Goal: Information Seeking & Learning: Learn about a topic

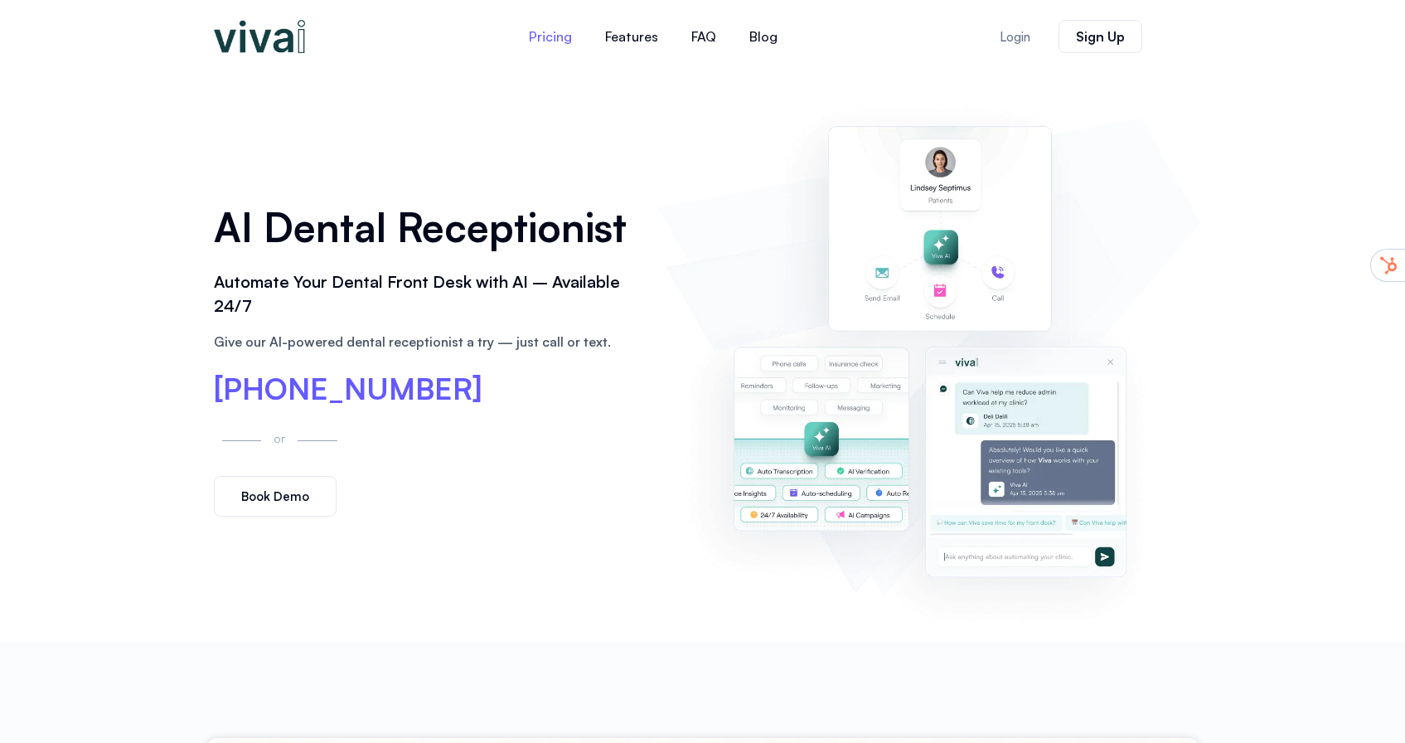
click at [540, 32] on link "Pricing" at bounding box center [550, 37] width 76 height 40
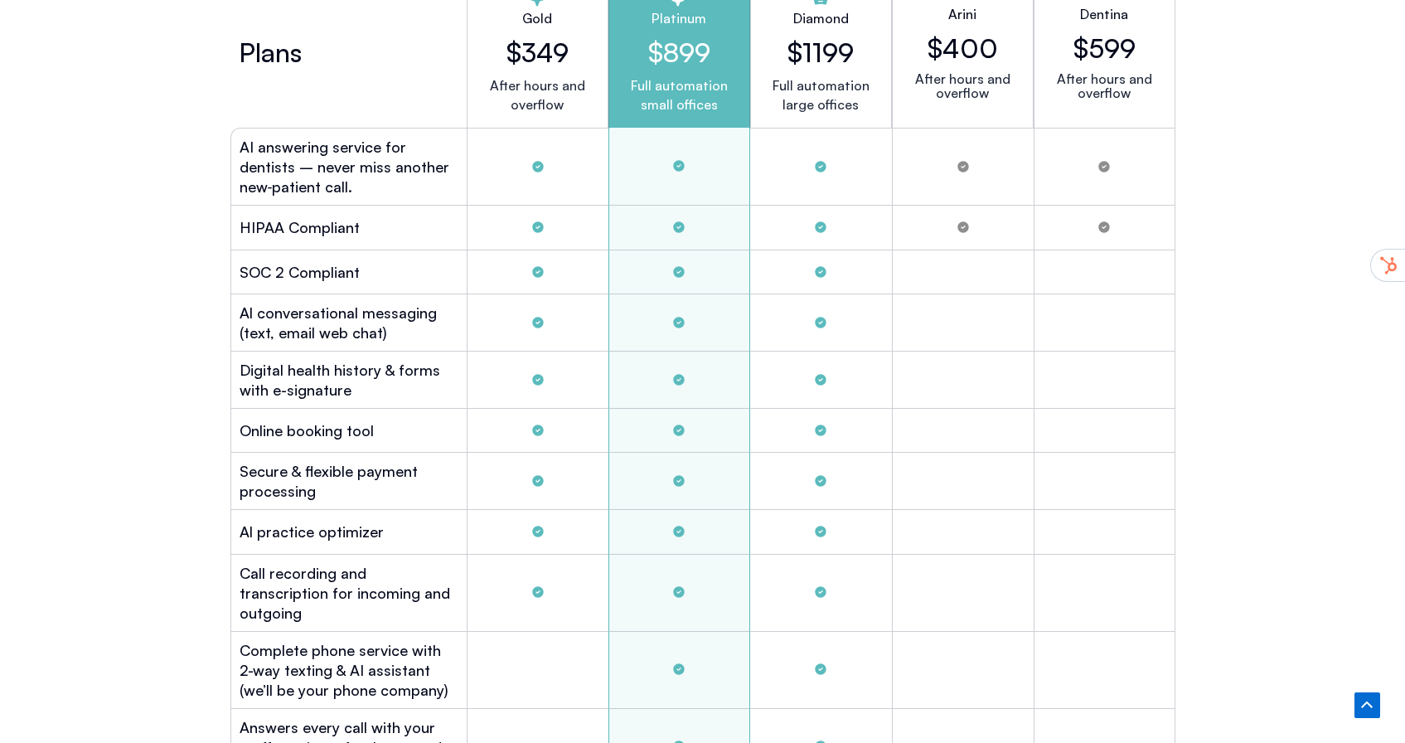
scroll to position [4540, 0]
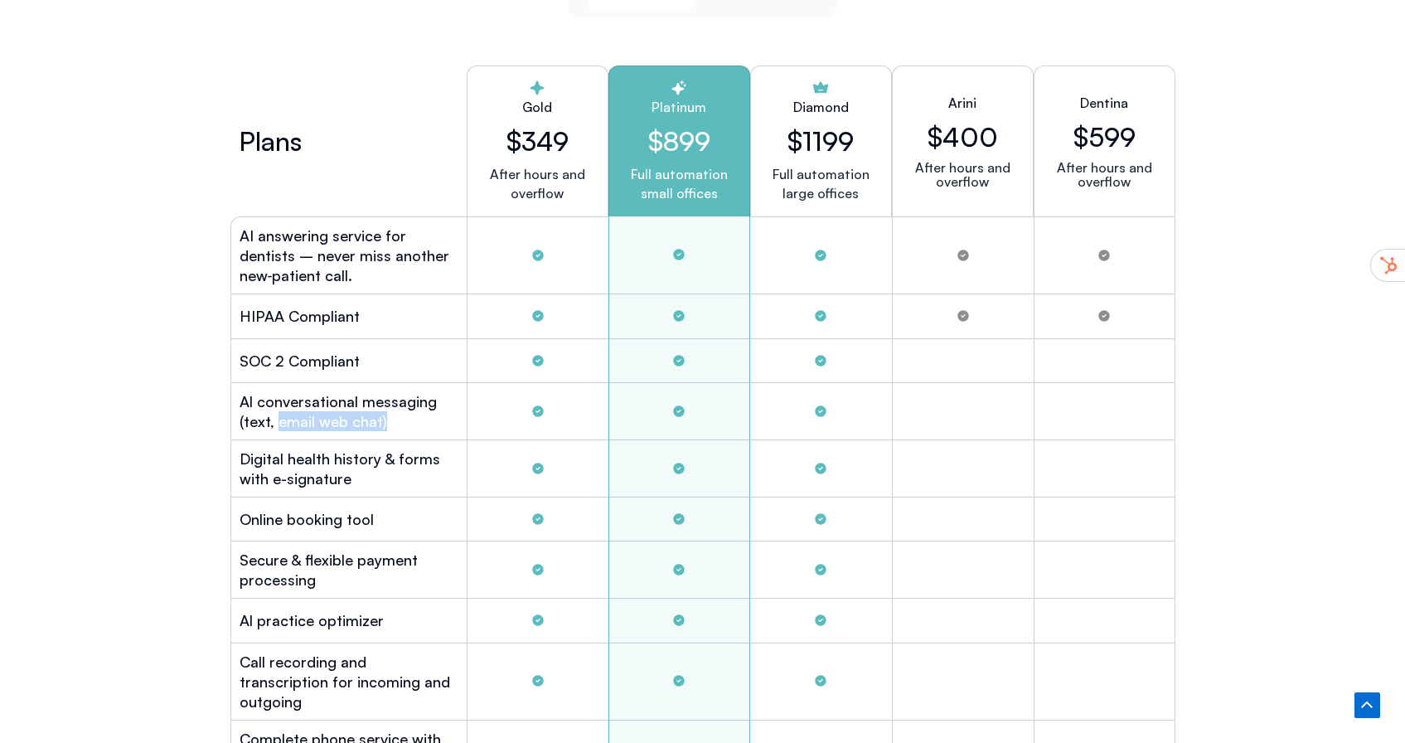
drag, startPoint x: 360, startPoint y: 412, endPoint x: 277, endPoint y: 410, distance: 82.9
click at [277, 410] on h2 "Al conversational messaging (text, email web chat)" at bounding box center [349, 411] width 219 height 40
click at [400, 412] on h2 "Al conversational messaging (text, email web chat)" at bounding box center [349, 411] width 219 height 40
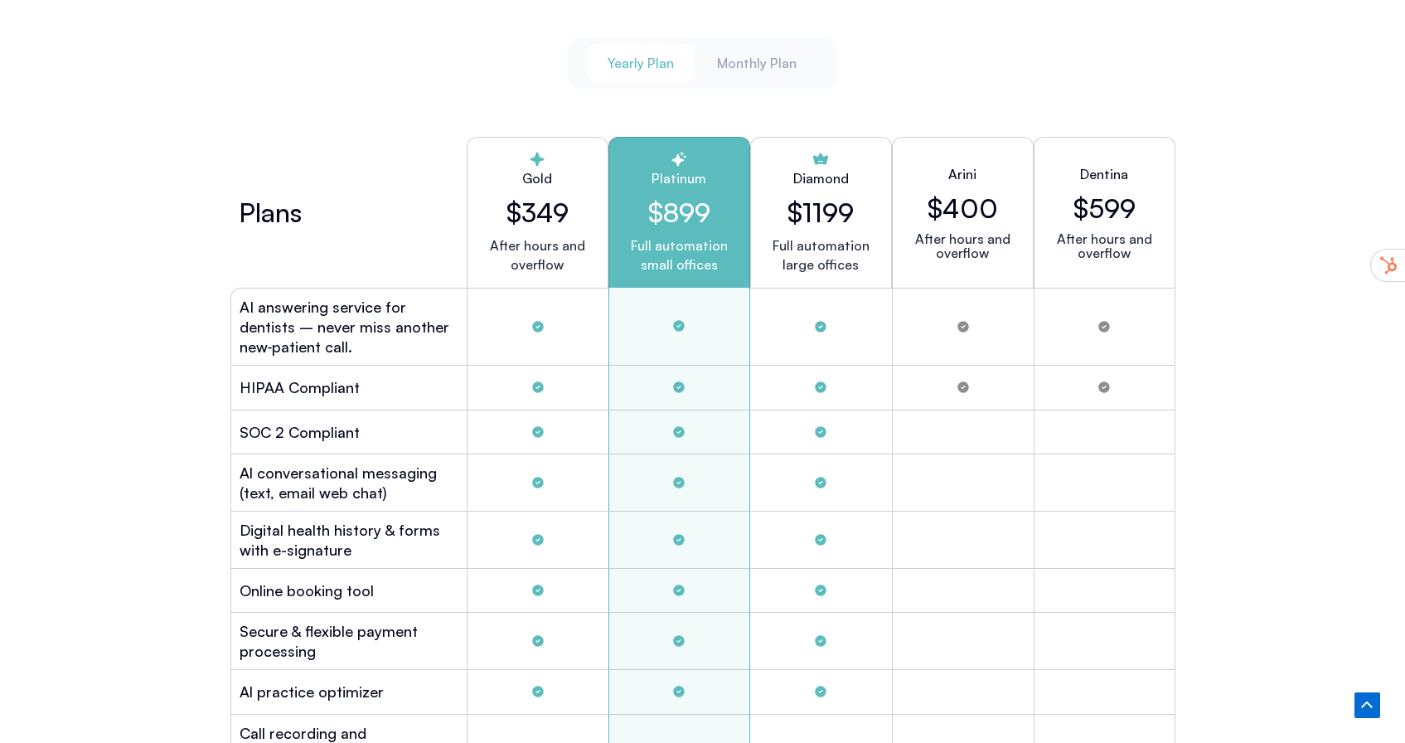
scroll to position [4490, 0]
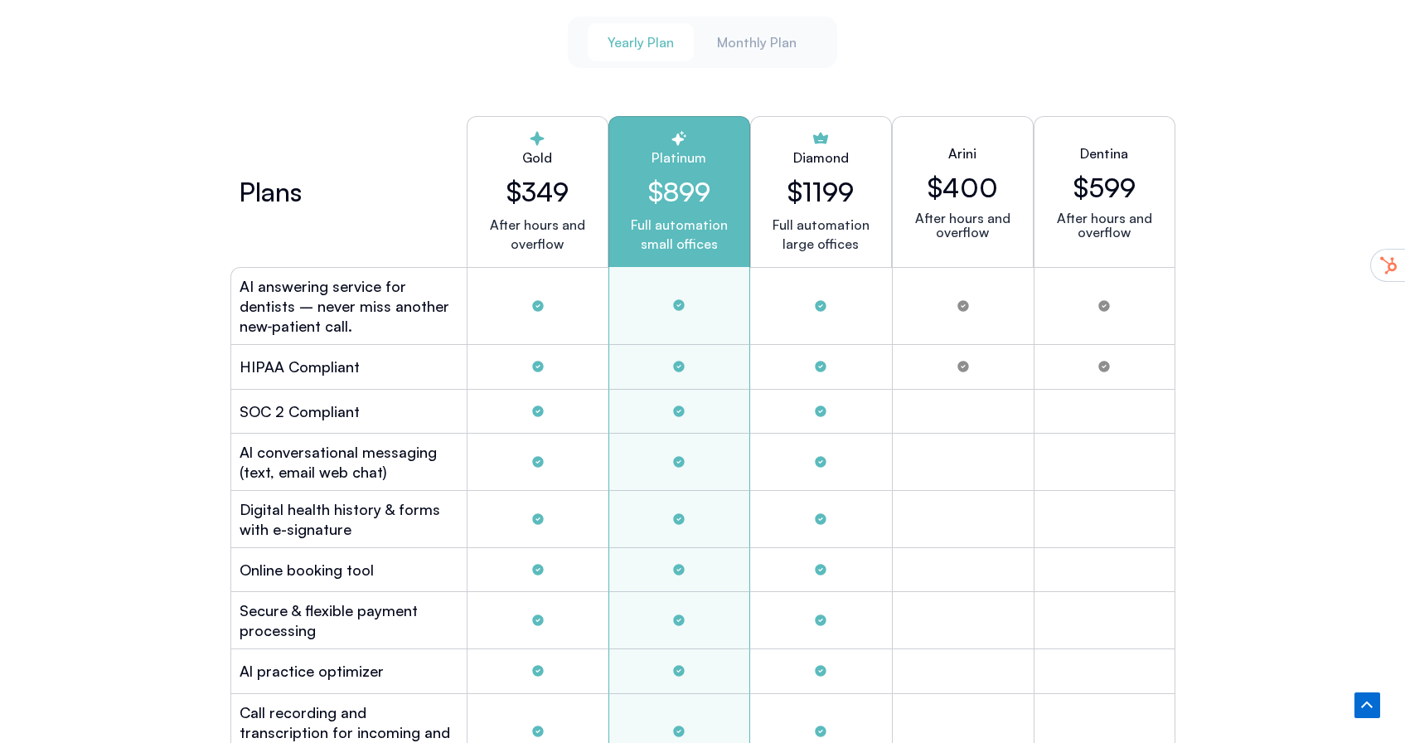
click at [1125, 211] on p "After hours and overflow" at bounding box center [1105, 225] width 114 height 28
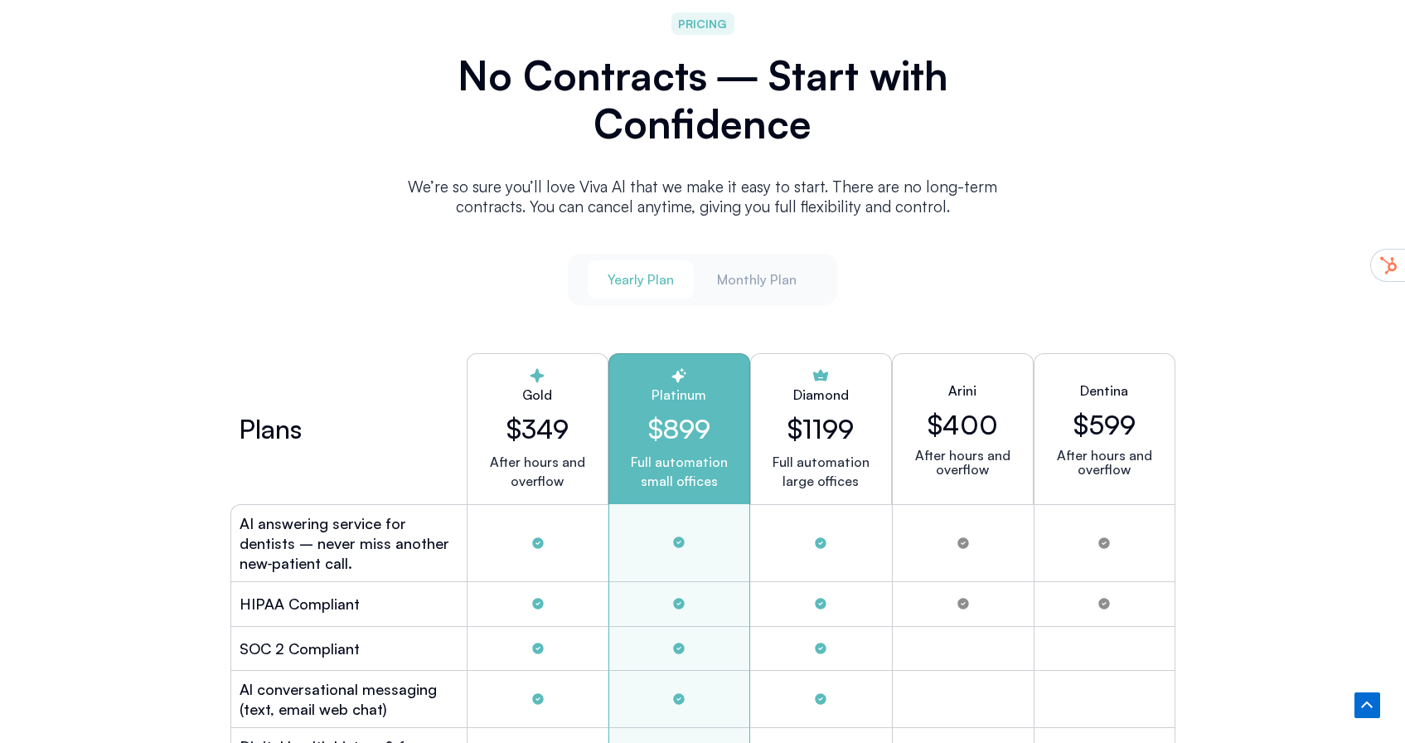
scroll to position [4231, 0]
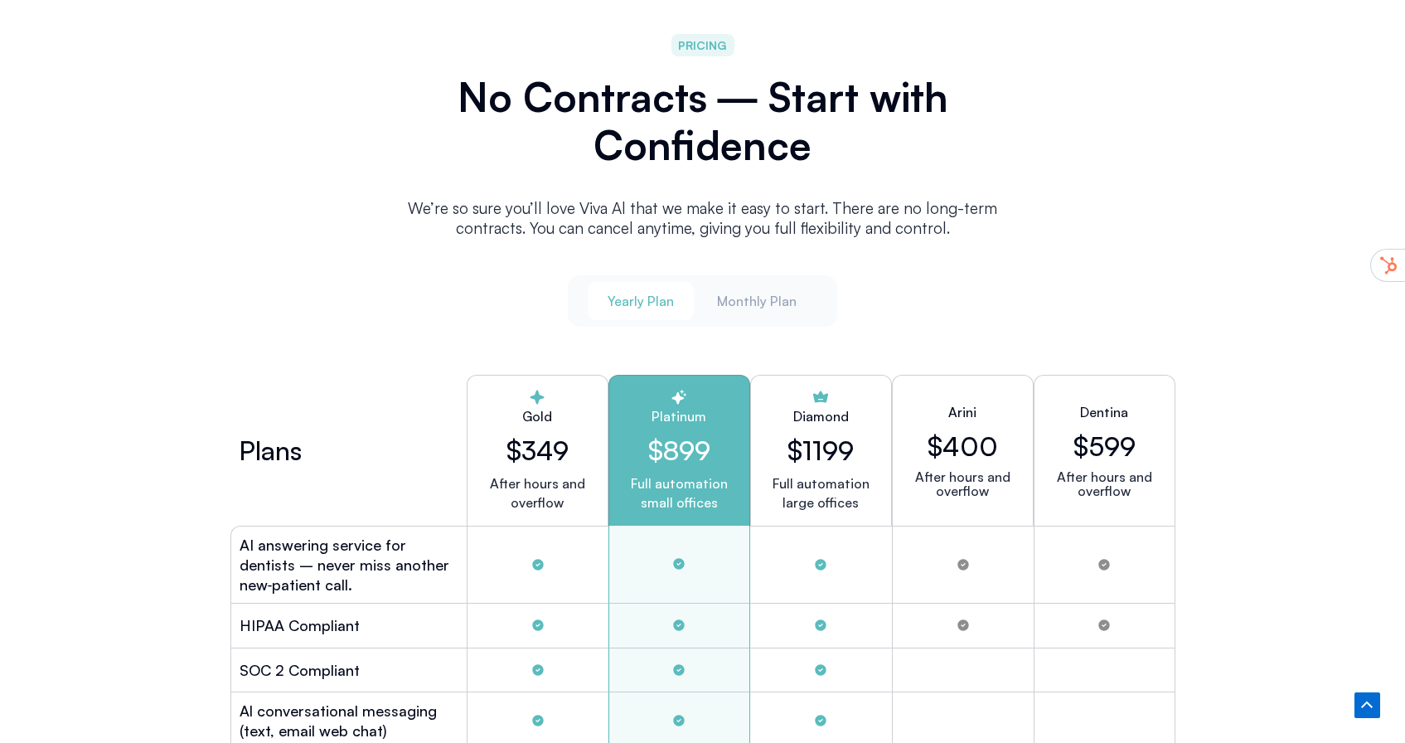
click at [936, 230] on p "We’re so sure you’ll love Viva Al that we make it easy to start. There are no l…" at bounding box center [703, 218] width 630 height 40
click at [963, 226] on p "We’re so sure you’ll love Viva Al that we make it easy to start. There are no l…" at bounding box center [703, 218] width 630 height 40
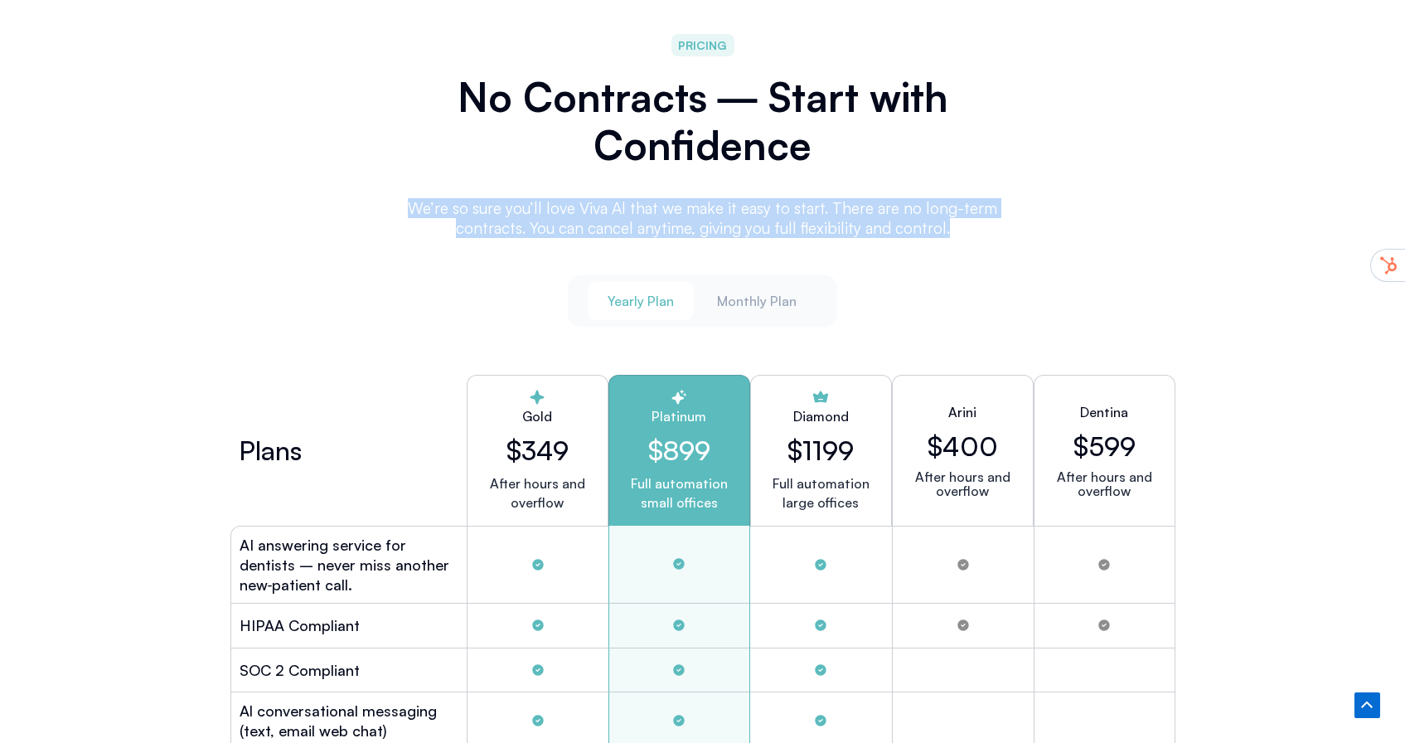
drag, startPoint x: 970, startPoint y: 227, endPoint x: 403, endPoint y: 192, distance: 568.1
click at [403, 192] on div "We’re so sure you’ll love Viva Al that we make it easy to start. There are no l…" at bounding box center [703, 224] width 630 height 77
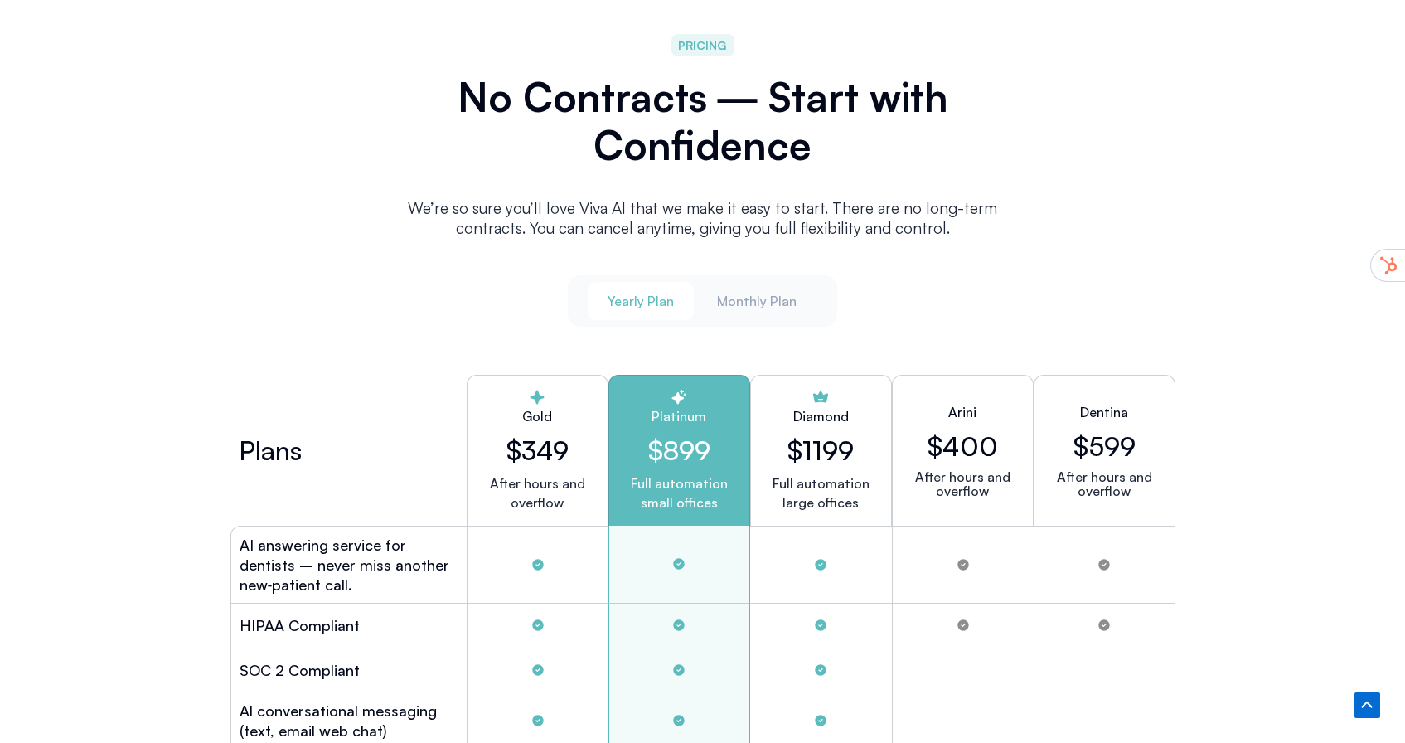
click at [554, 198] on p "We’re so sure you’ll love Viva Al that we make it easy to start. There are no l…" at bounding box center [703, 218] width 630 height 40
click at [960, 225] on p "We’re so sure you’ll love Viva Al that we make it easy to start. There are no l…" at bounding box center [703, 218] width 630 height 40
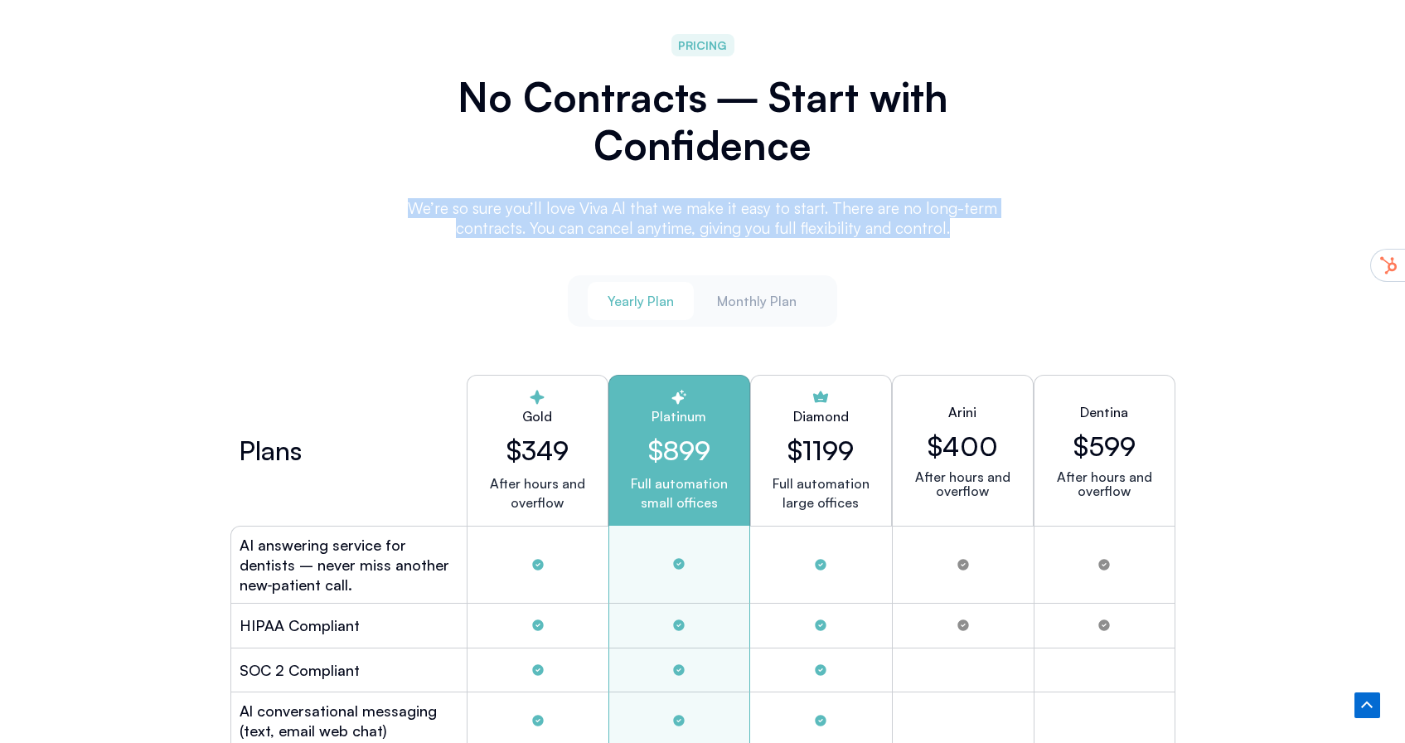
drag, startPoint x: 891, startPoint y: 221, endPoint x: 422, endPoint y: 191, distance: 470.2
click at [422, 191] on div "We’re so sure you’ll love Viva Al that we make it easy to start. There are no l…" at bounding box center [703, 224] width 630 height 77
click at [656, 211] on p "We’re so sure you’ll love Viva Al that we make it easy to start. There are no l…" at bounding box center [703, 218] width 630 height 40
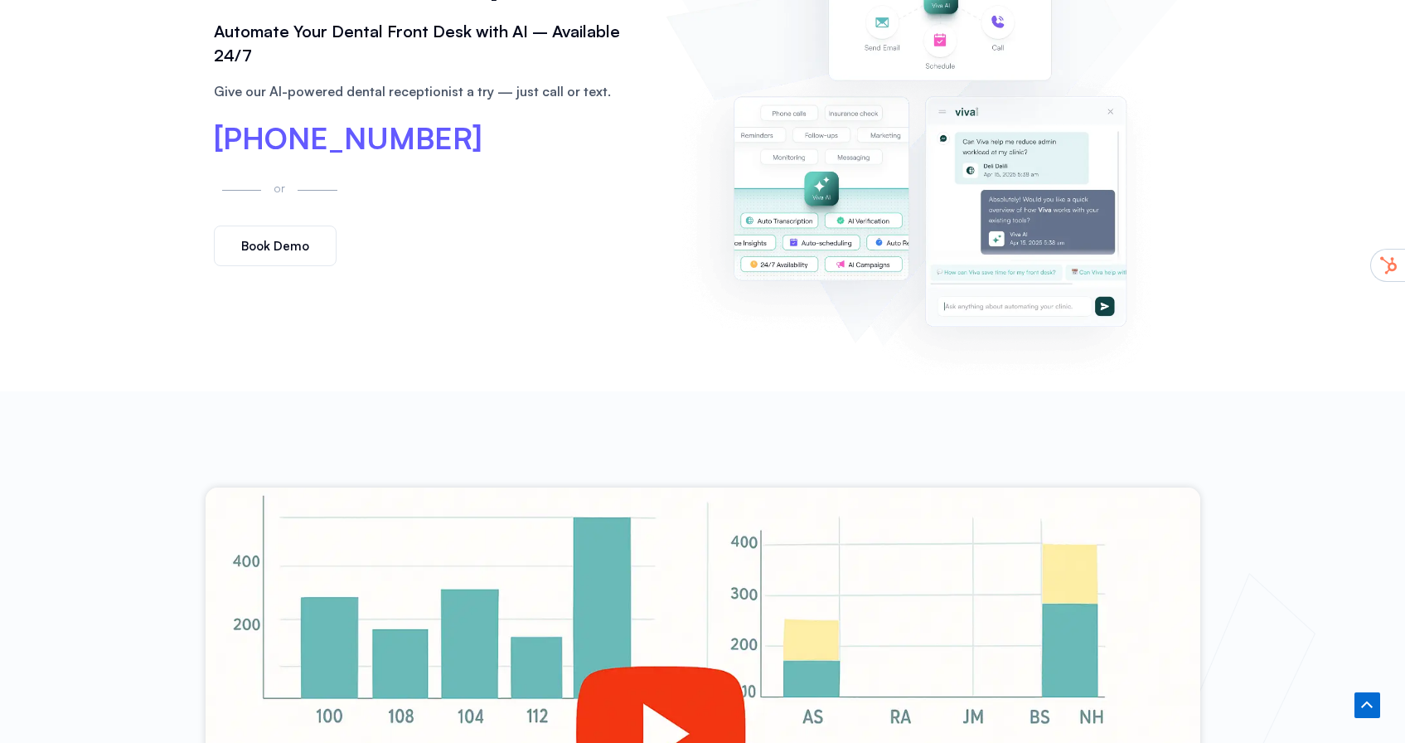
scroll to position [0, 0]
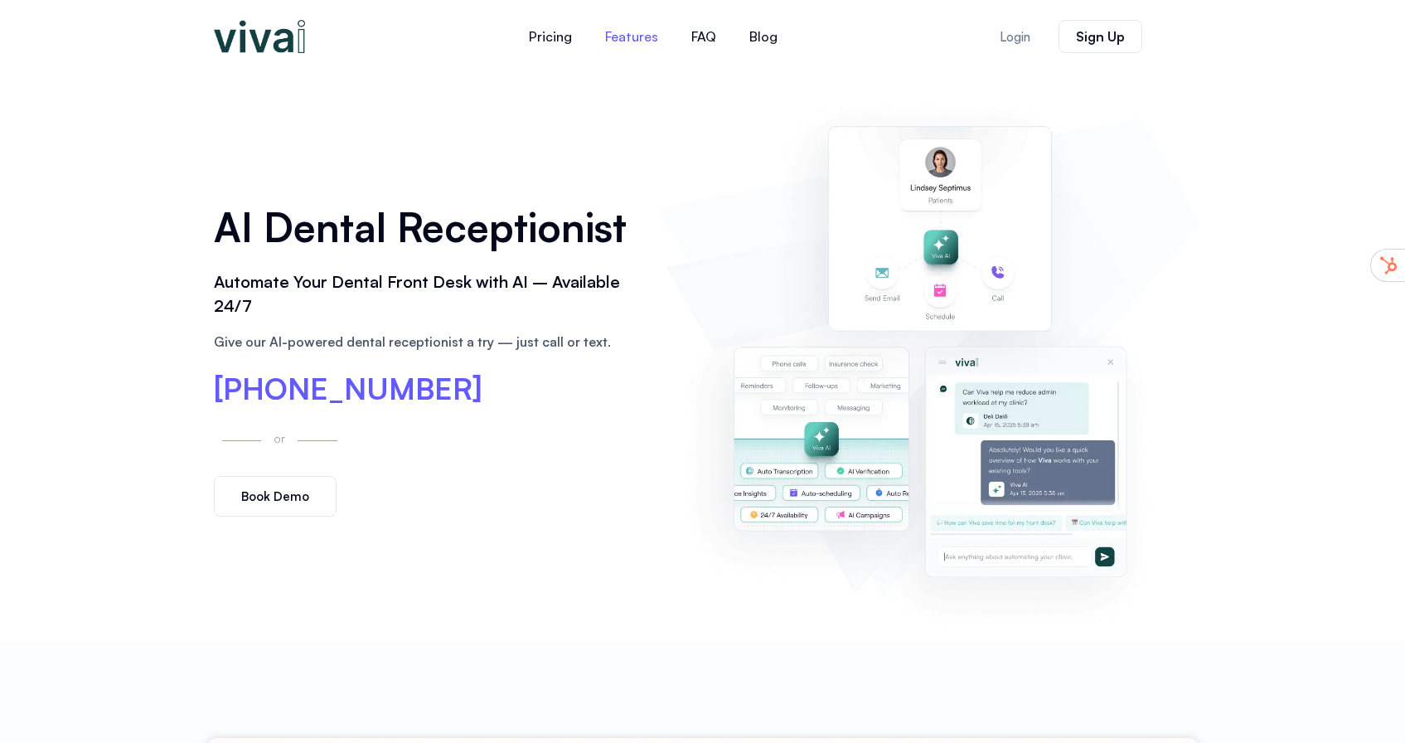
click at [620, 42] on link "Features" at bounding box center [632, 37] width 86 height 40
click at [573, 46] on link "Pricing" at bounding box center [550, 37] width 76 height 40
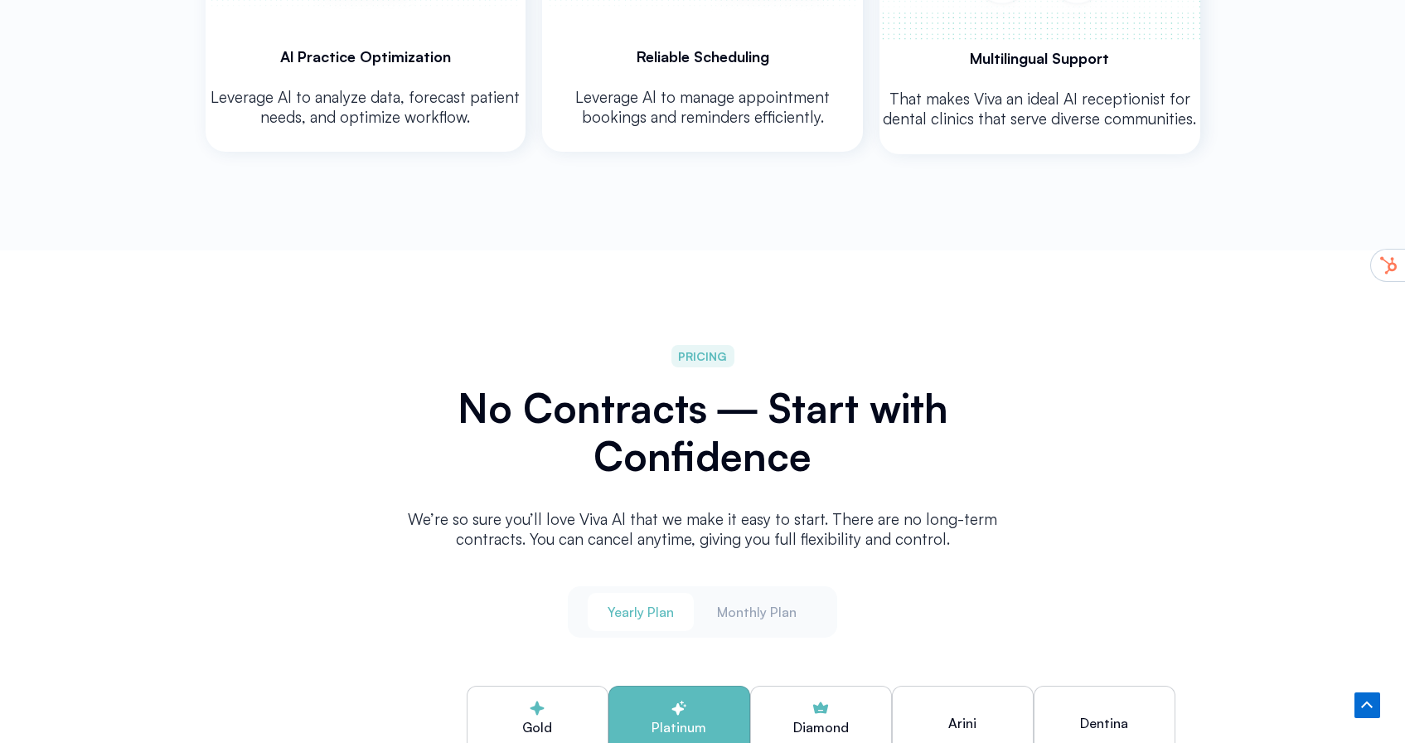
scroll to position [4090, 0]
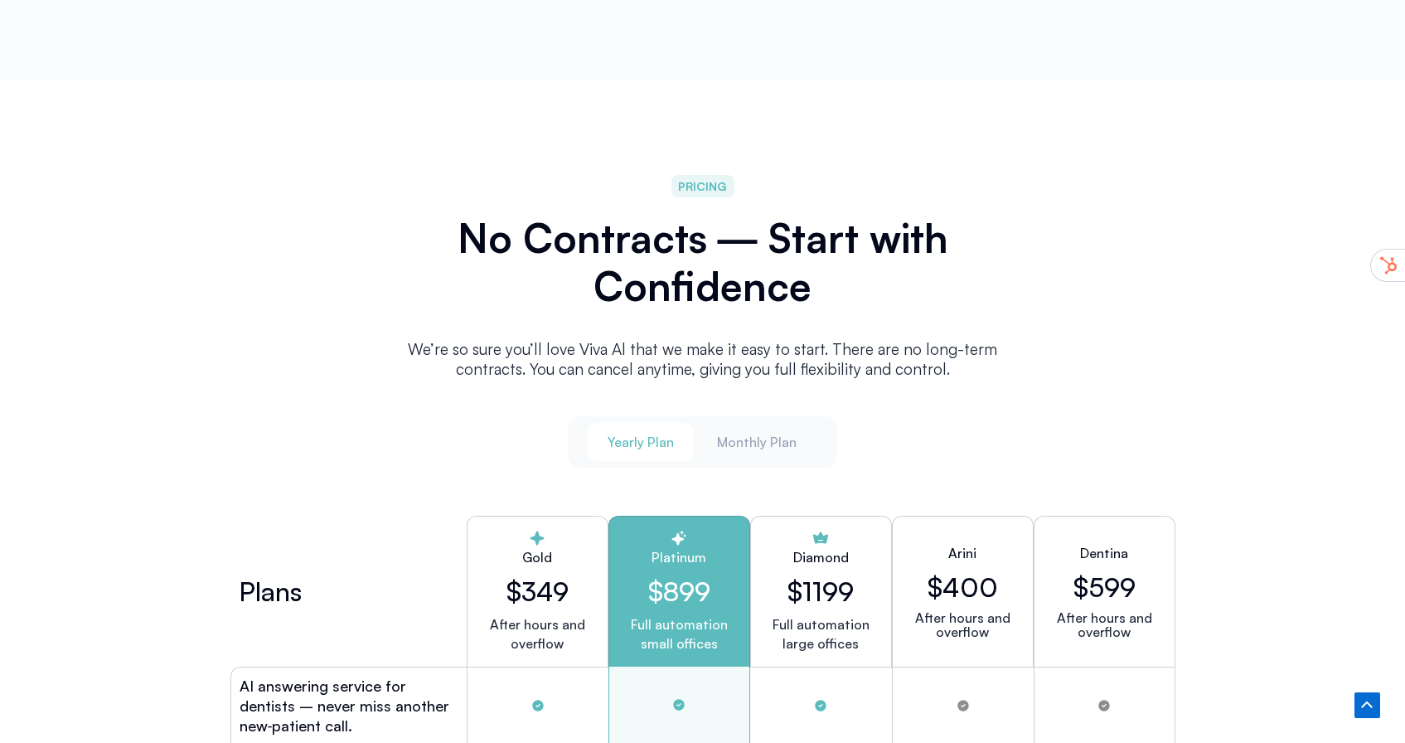
click at [656, 423] on button "Yearly Plan" at bounding box center [641, 442] width 106 height 38
click at [744, 433] on span "Monthly Plan" at bounding box center [757, 442] width 80 height 18
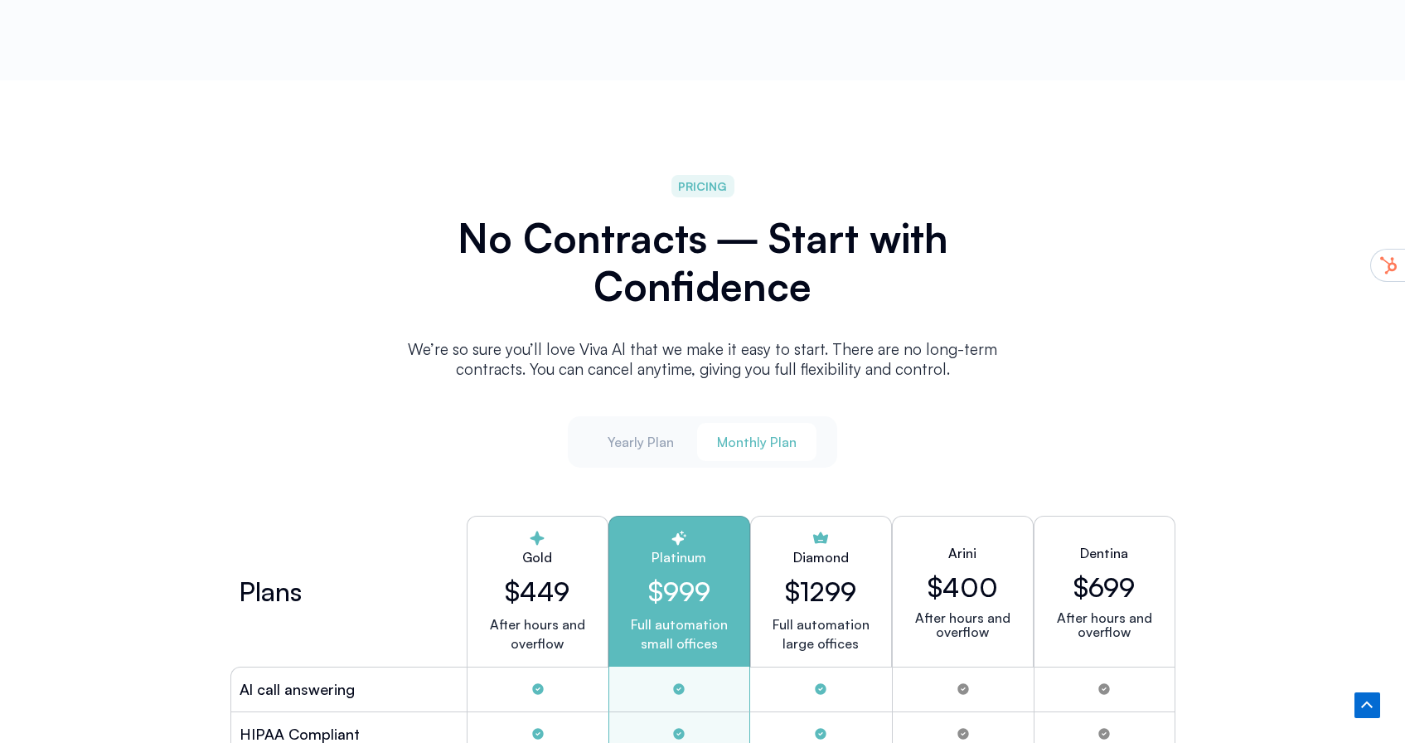
scroll to position [4131, 0]
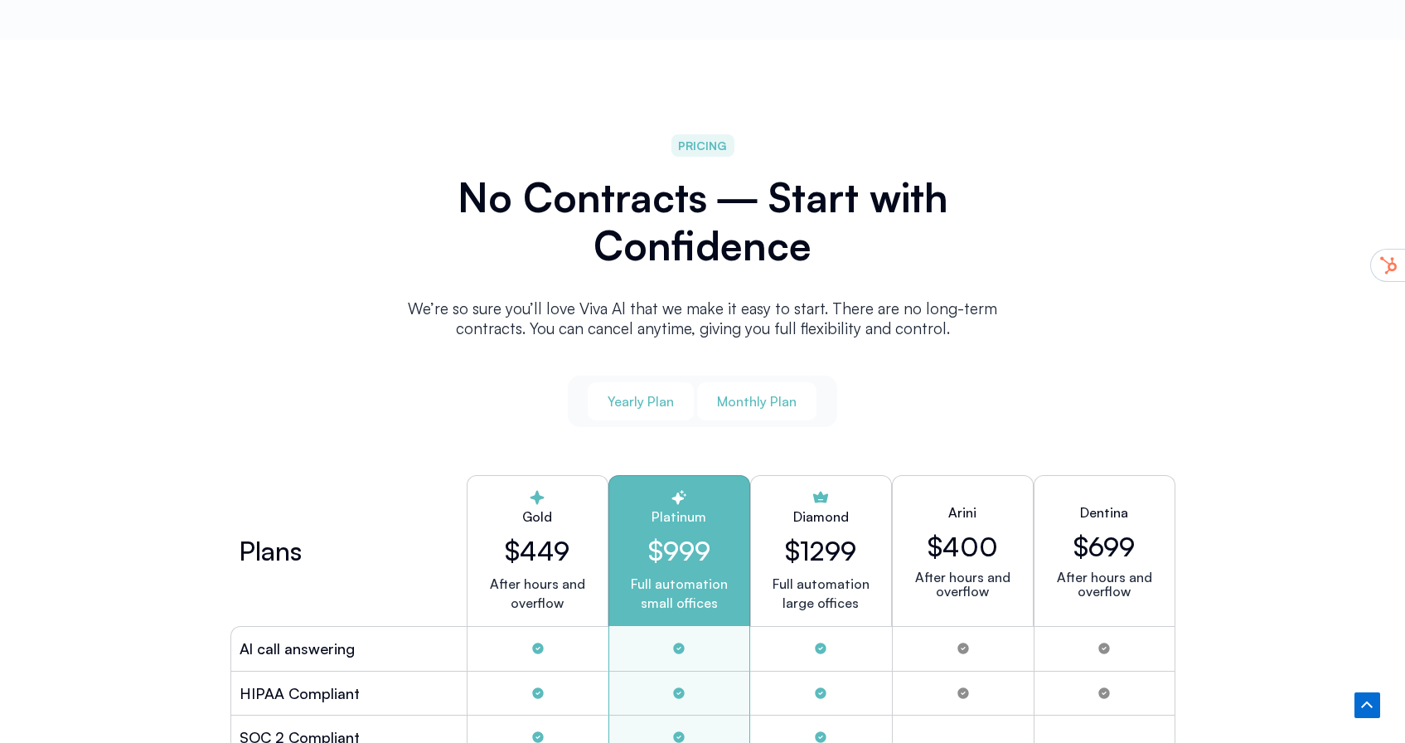
click at [641, 403] on span "Yearly Plan" at bounding box center [641, 401] width 66 height 18
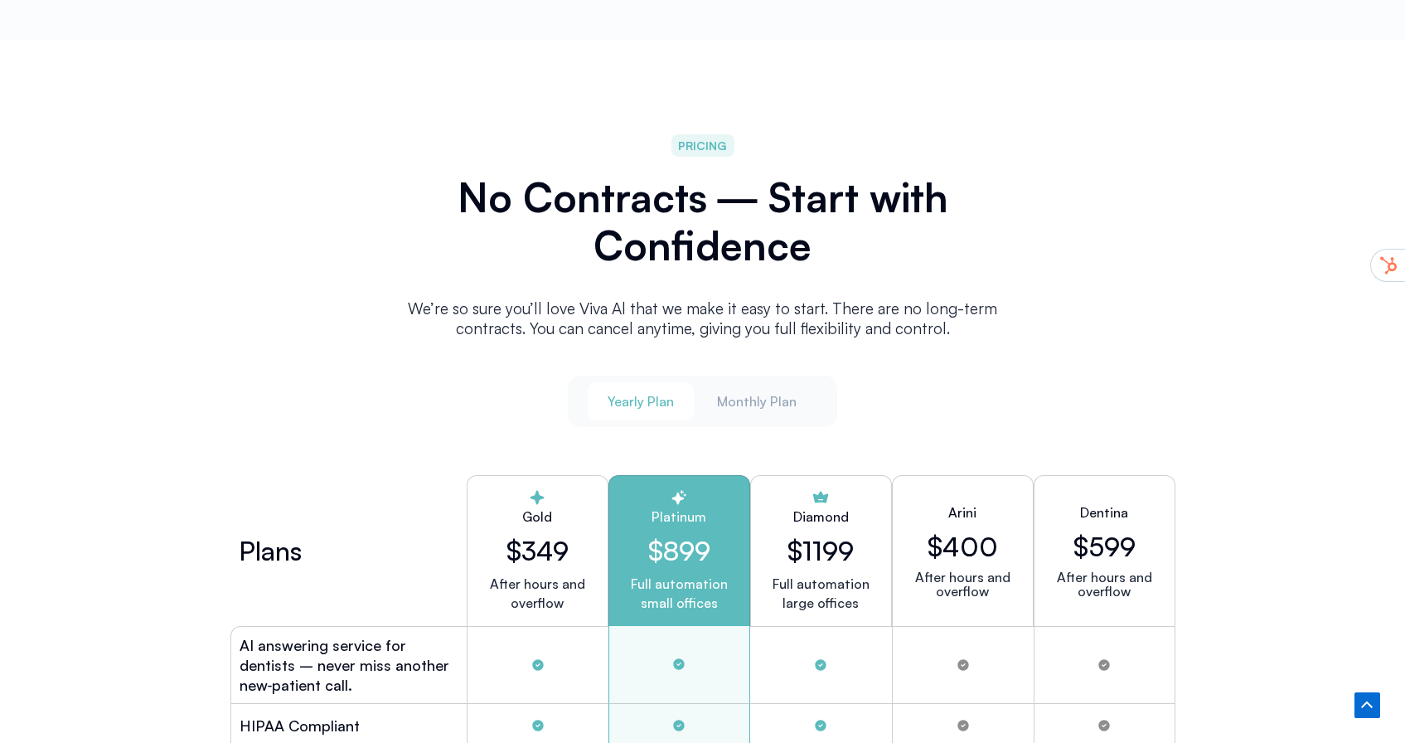
scroll to position [4203, 0]
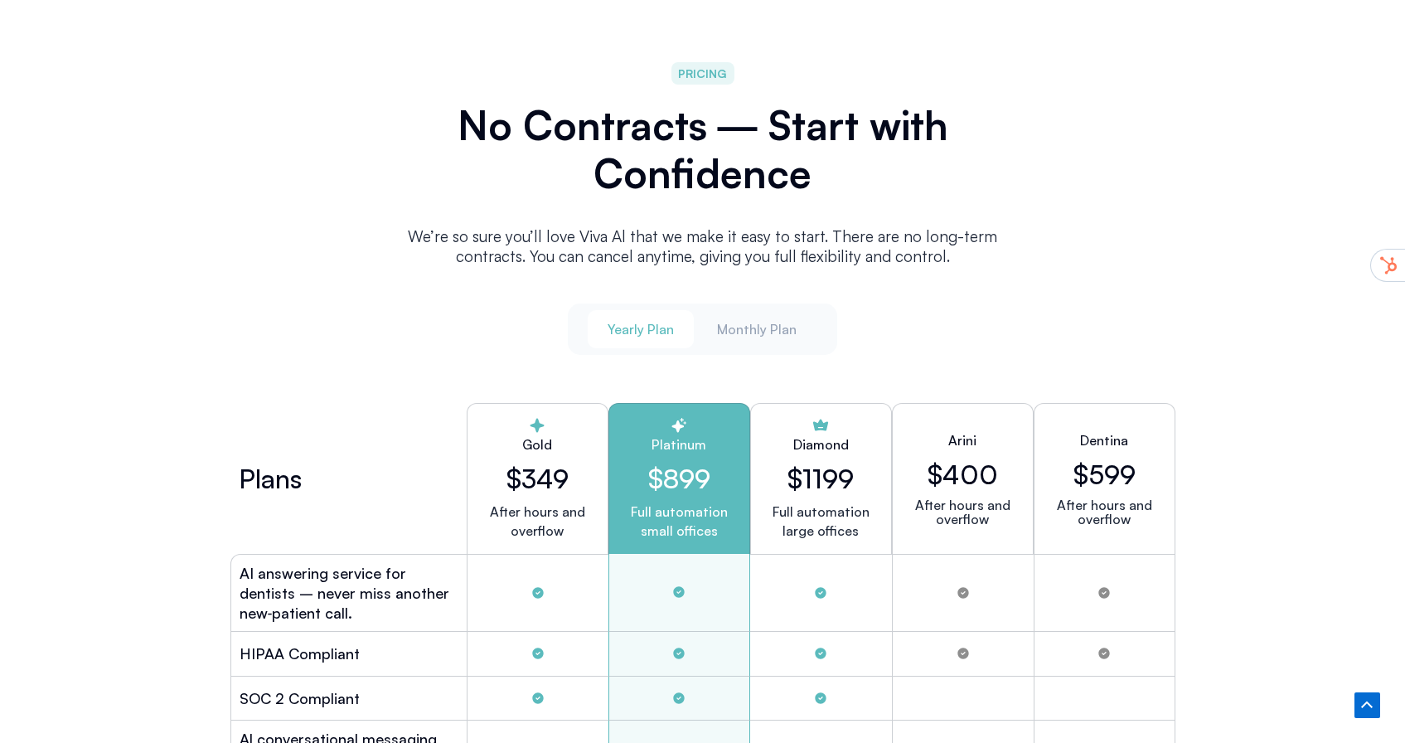
click at [636, 320] on span "Yearly Plan" at bounding box center [641, 329] width 66 height 18
click at [761, 321] on span "Monthly Plan" at bounding box center [757, 329] width 80 height 18
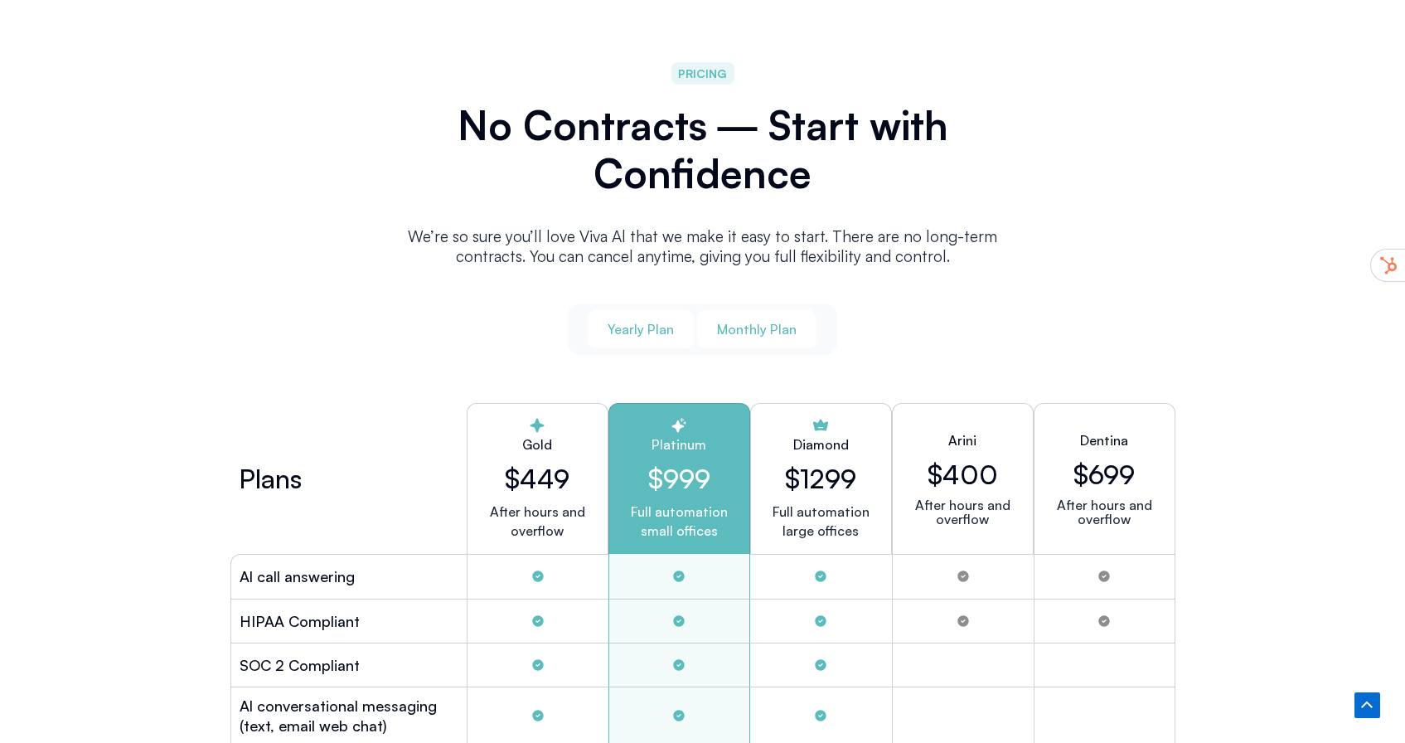
click at [669, 327] on span "Yearly Plan" at bounding box center [641, 329] width 66 height 18
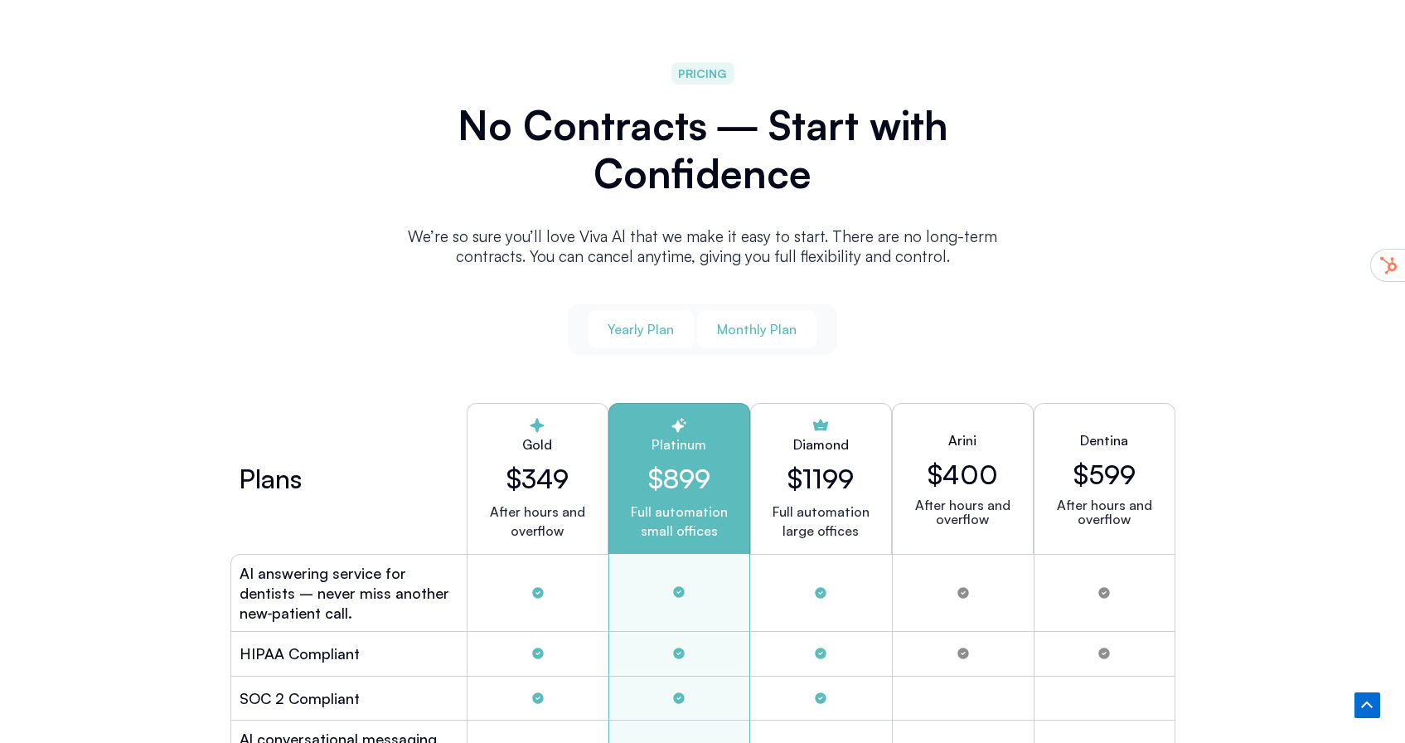
click at [754, 325] on span "Monthly Plan" at bounding box center [757, 329] width 80 height 18
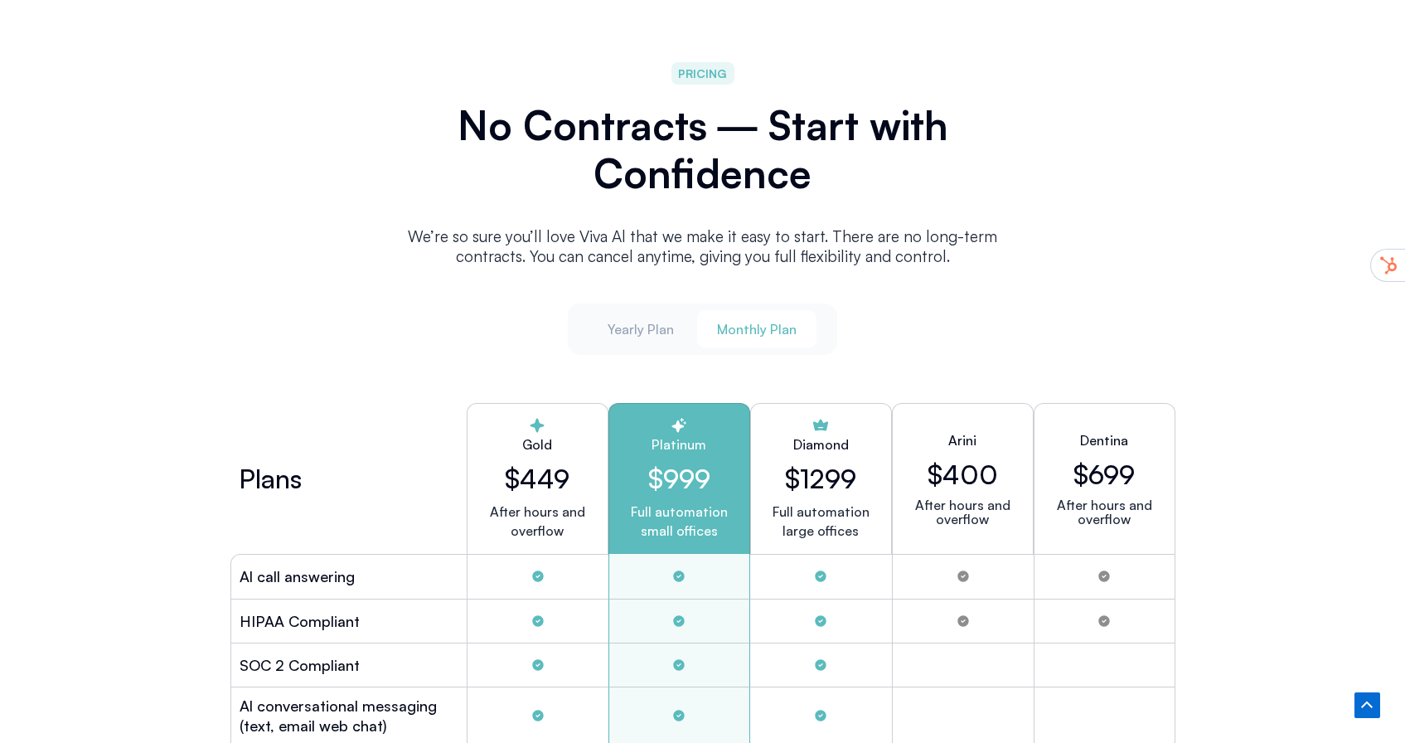
click at [800, 332] on button "Monthly Plan" at bounding box center [756, 329] width 119 height 38
click at [764, 331] on span "Monthly Plan" at bounding box center [757, 329] width 80 height 18
click at [664, 333] on span "Yearly Plan" at bounding box center [641, 329] width 66 height 18
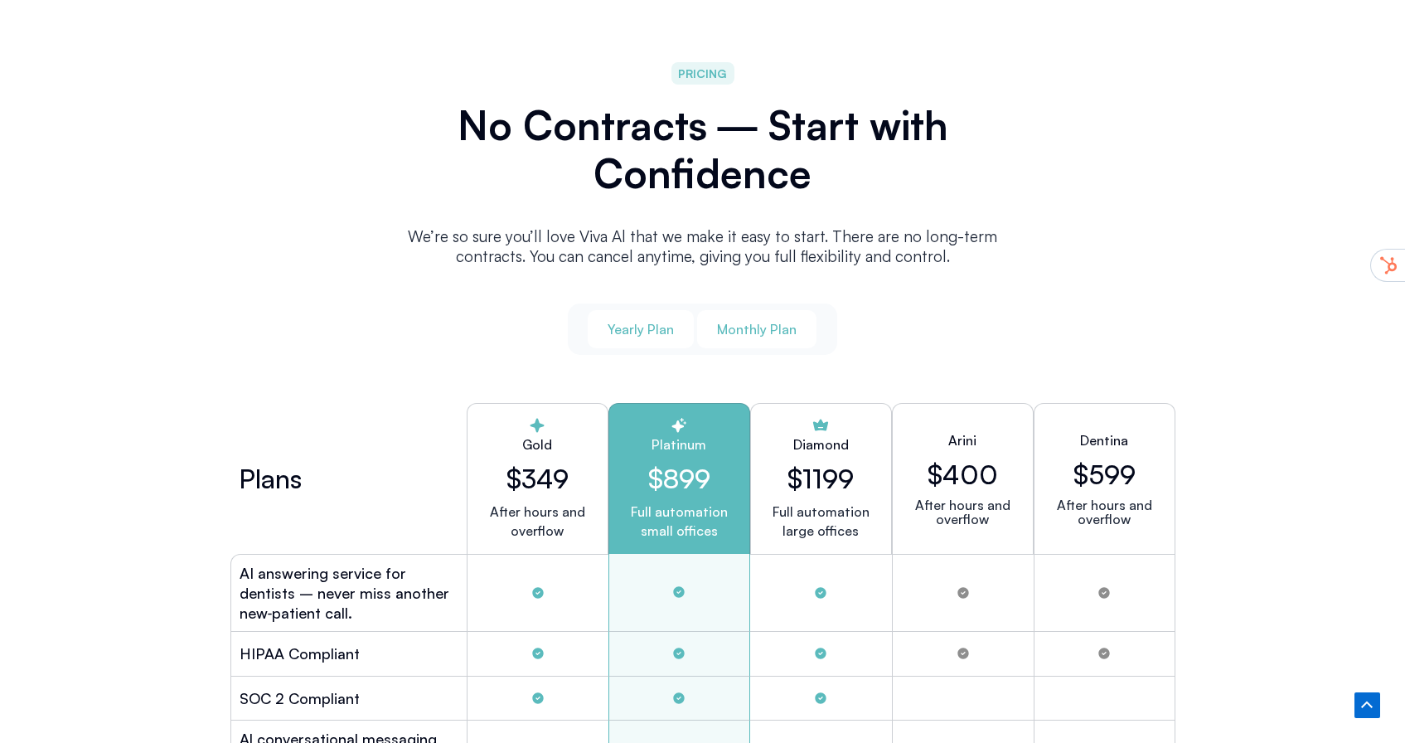
click at [757, 333] on button "Monthly Plan" at bounding box center [756, 329] width 119 height 38
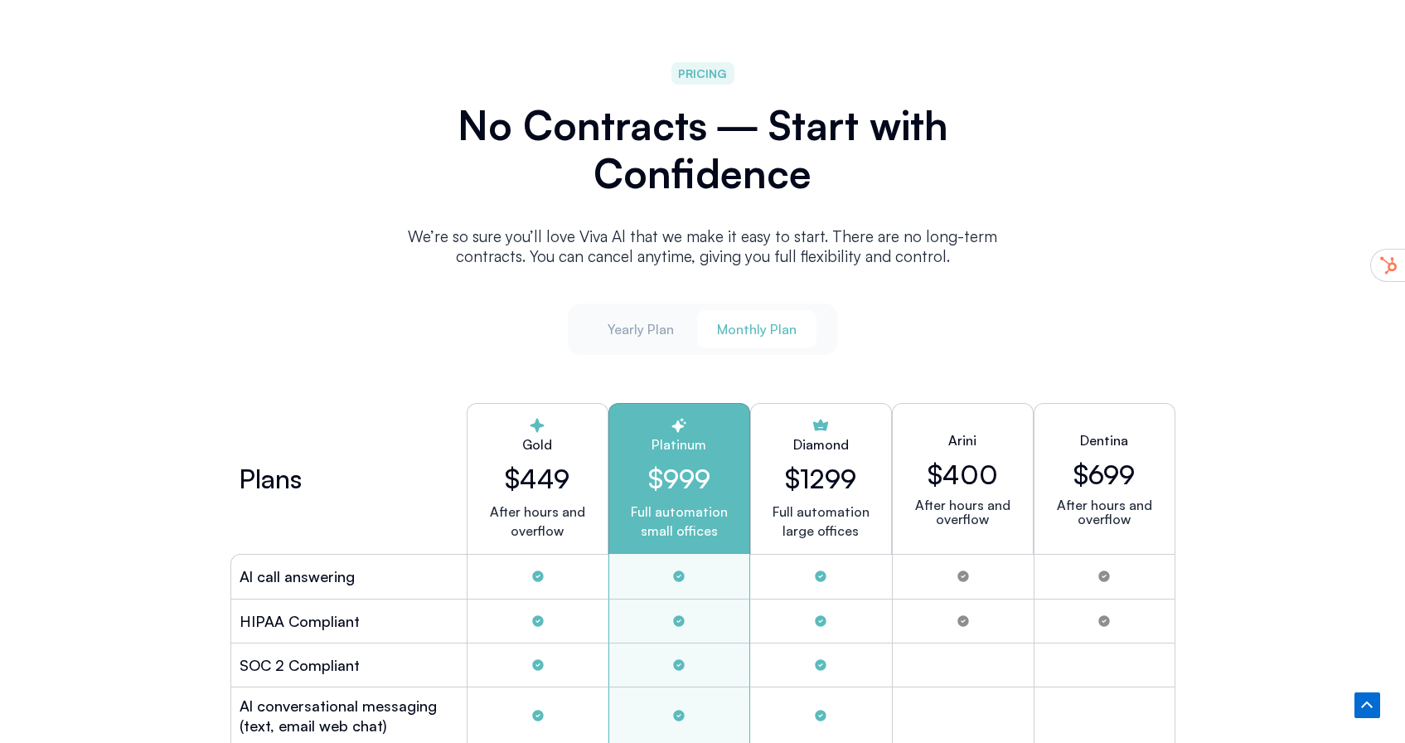
click at [802, 318] on button "Monthly Plan" at bounding box center [756, 329] width 119 height 38
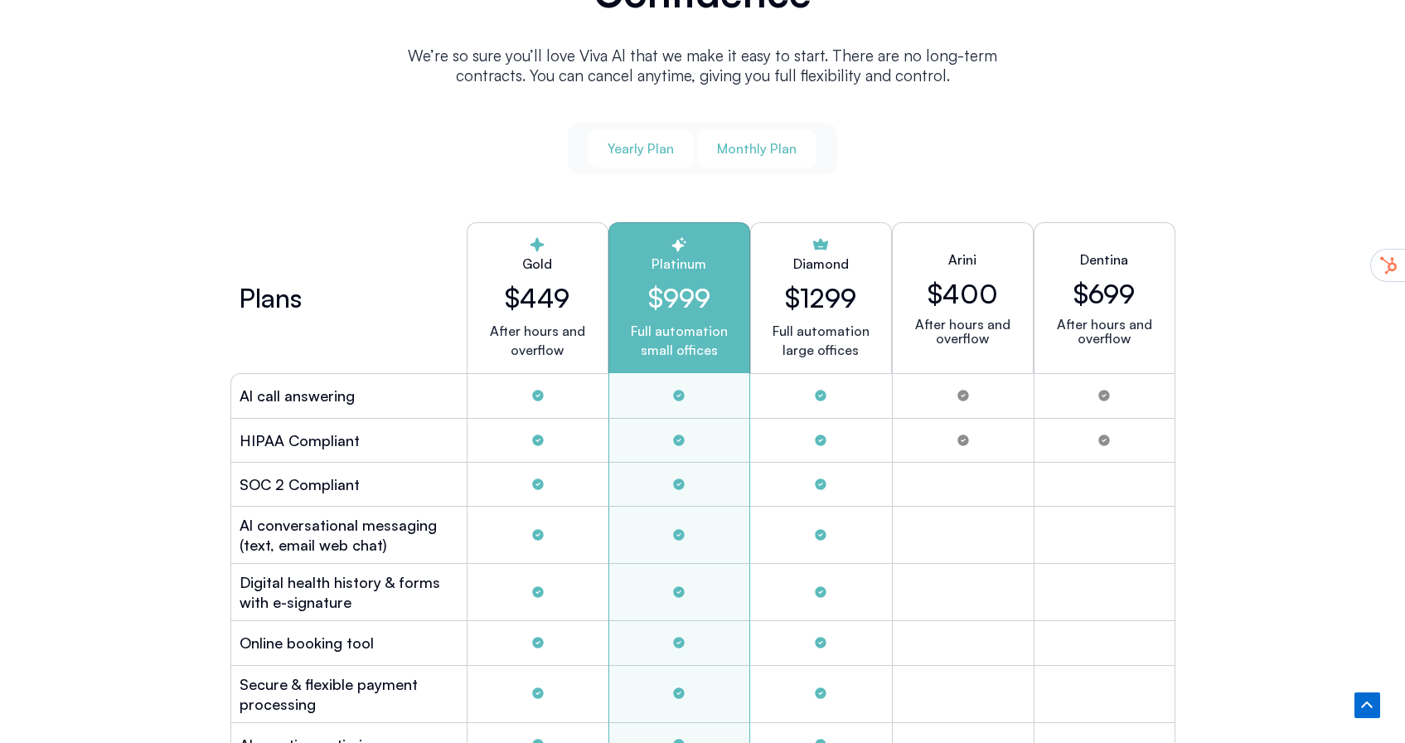
click at [646, 159] on button "Yearly Plan" at bounding box center [641, 148] width 106 height 38
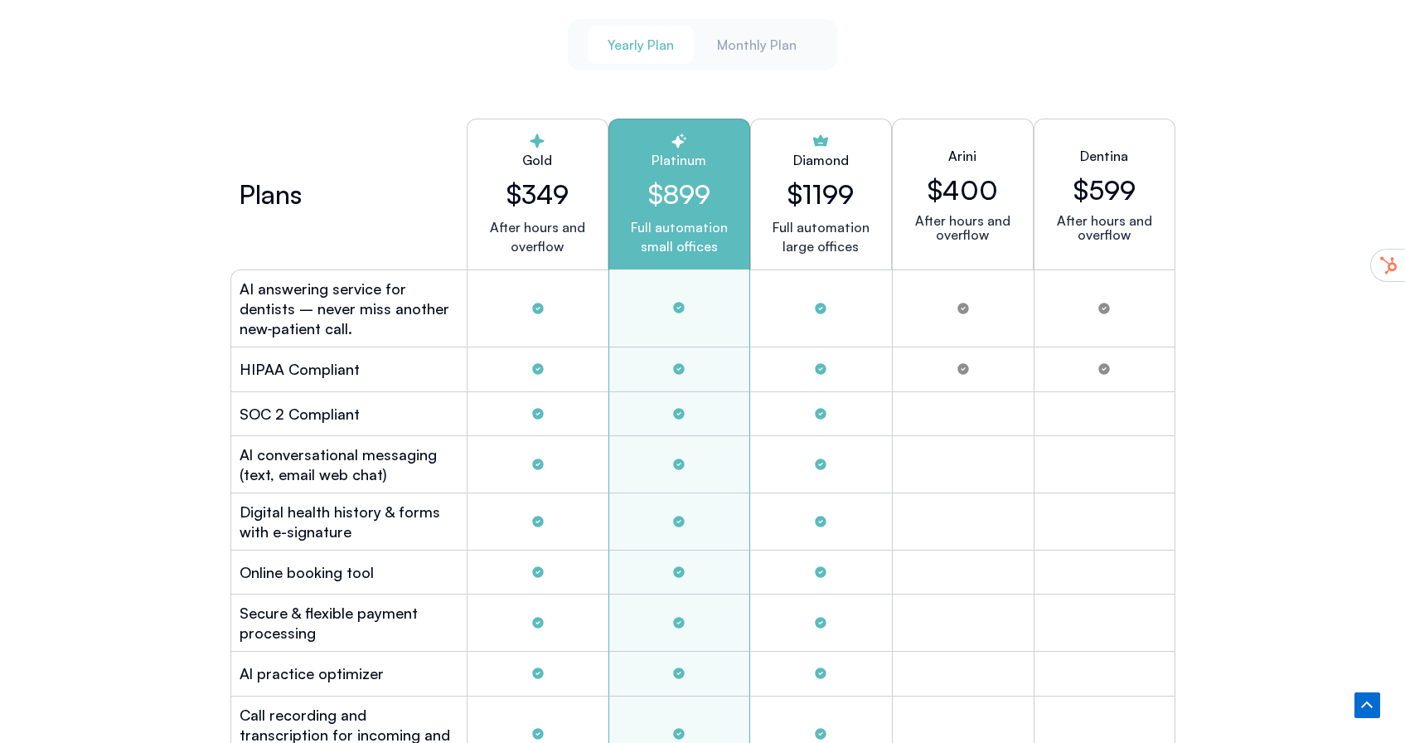
scroll to position [4527, 0]
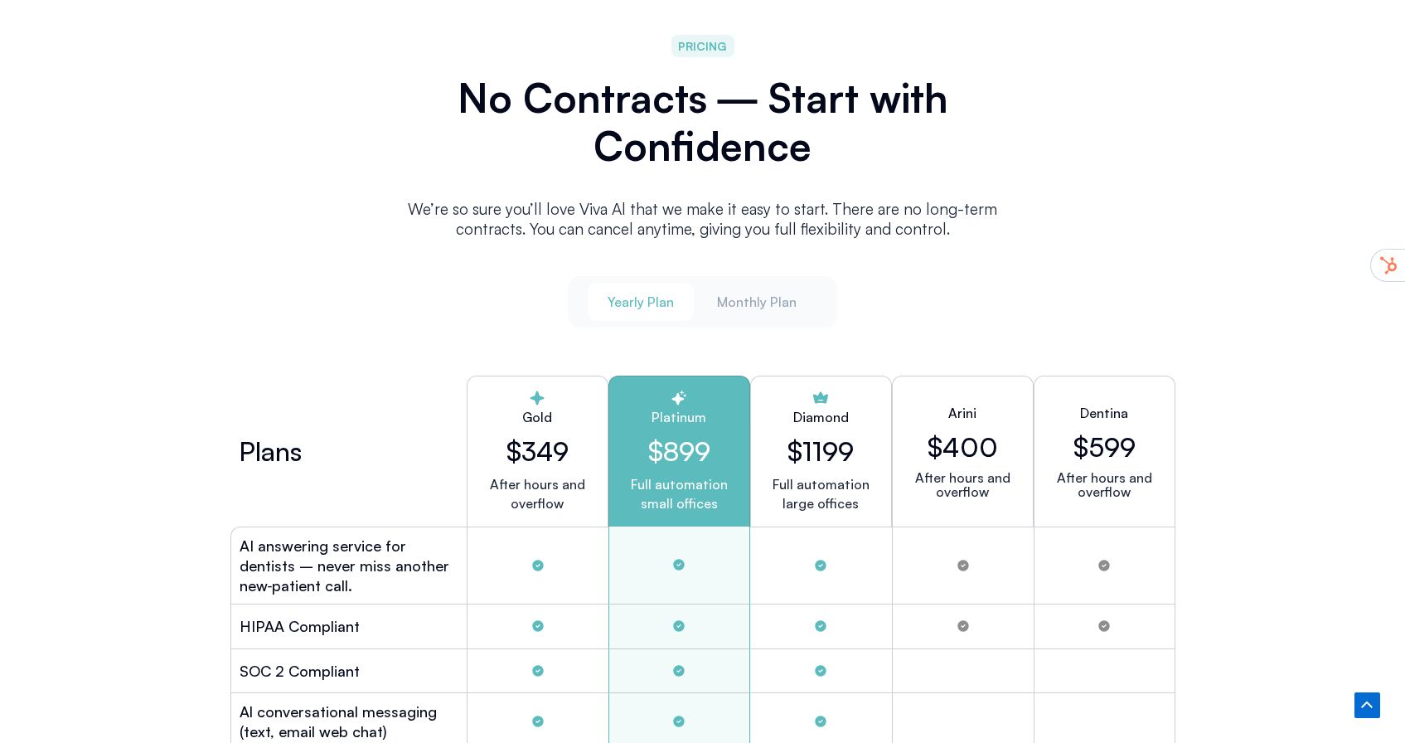
scroll to position [4241, 0]
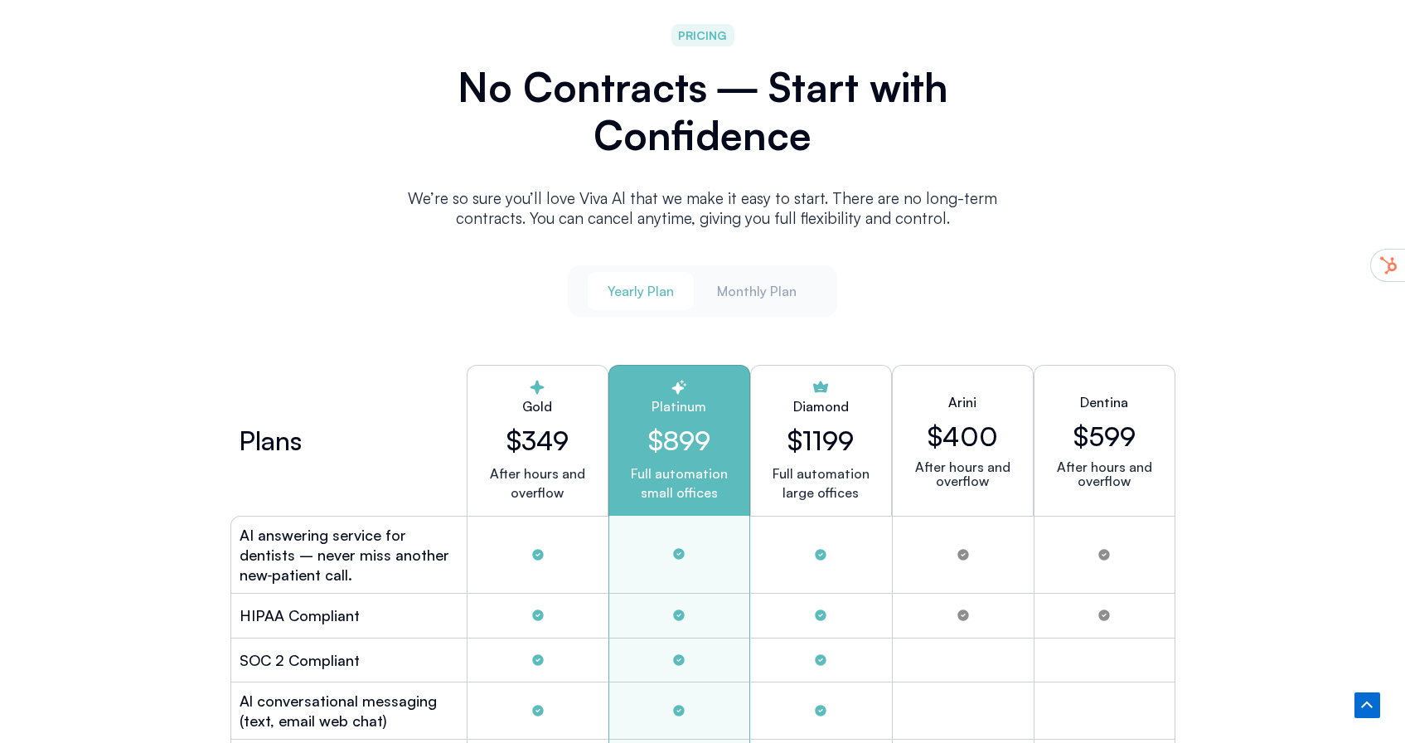
click at [636, 293] on span "Yearly Plan" at bounding box center [641, 291] width 66 height 18
click at [778, 293] on span "Monthly Plan" at bounding box center [757, 291] width 80 height 18
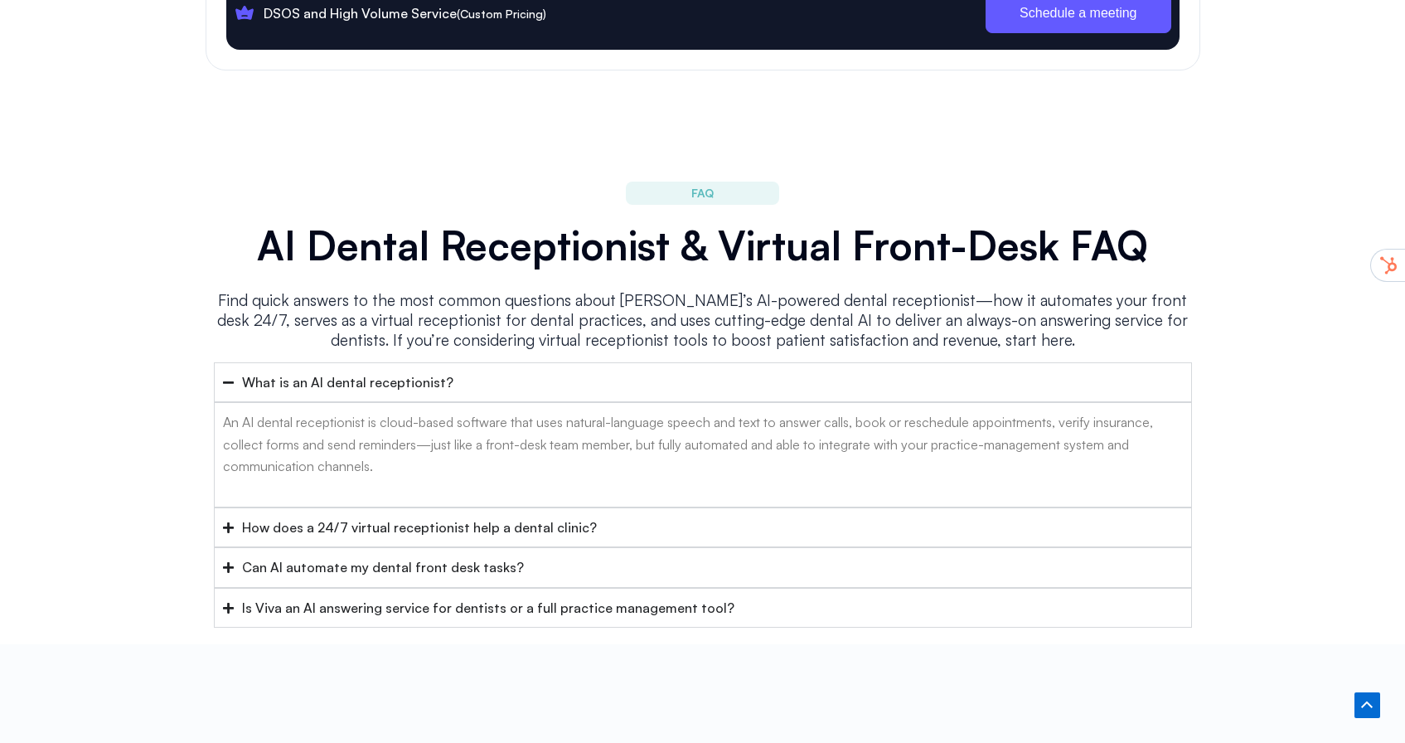
scroll to position [6502, 0]
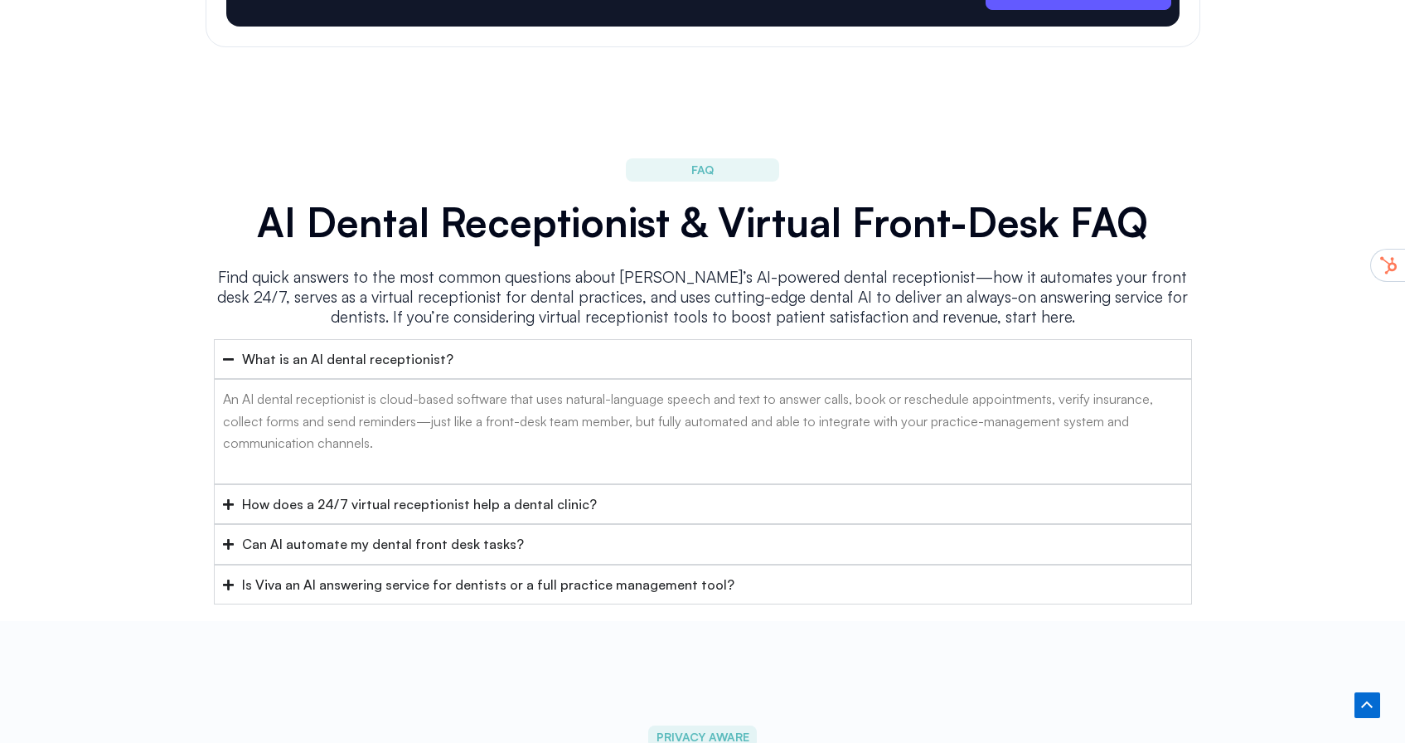
click at [661, 574] on div "Is Viva an AI answering service for dentists or a full practice management tool?" at bounding box center [488, 585] width 492 height 22
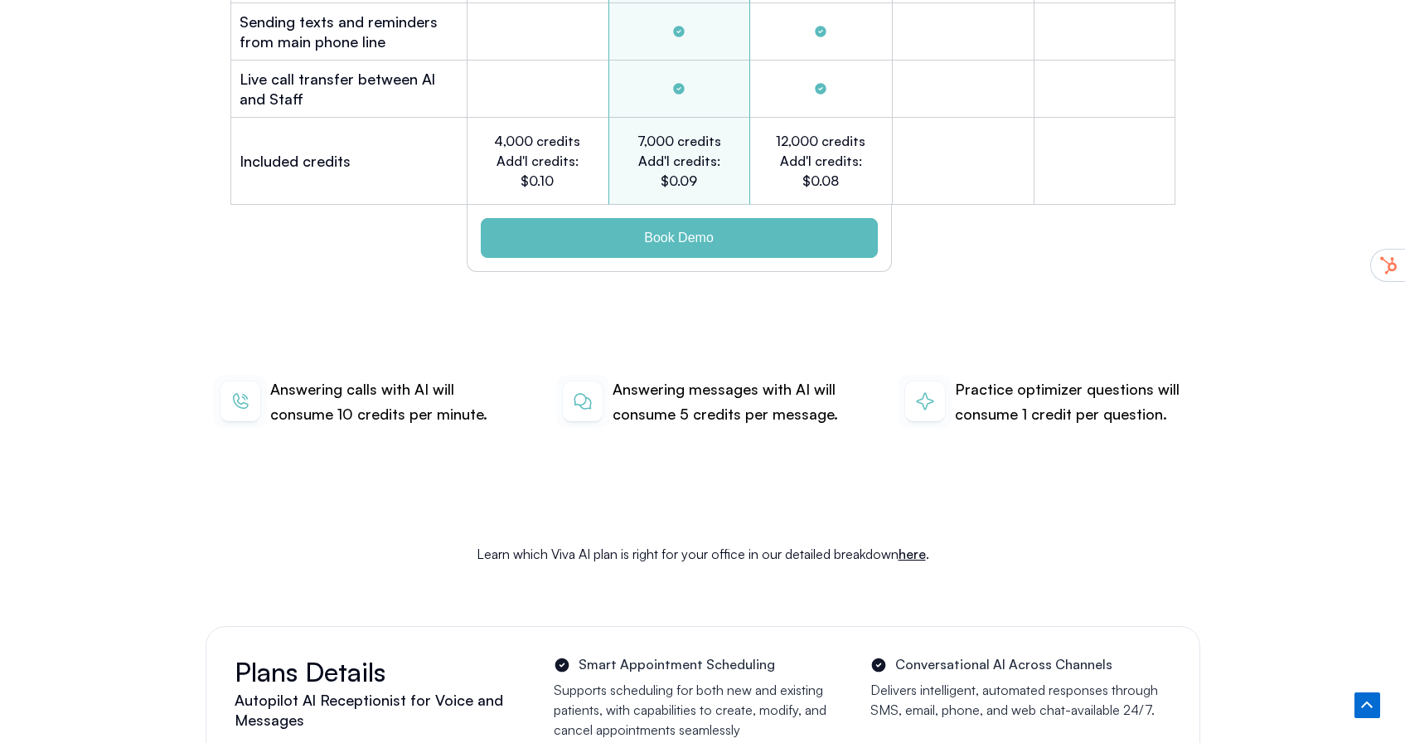
scroll to position [5445, 0]
